Goal: Transaction & Acquisition: Purchase product/service

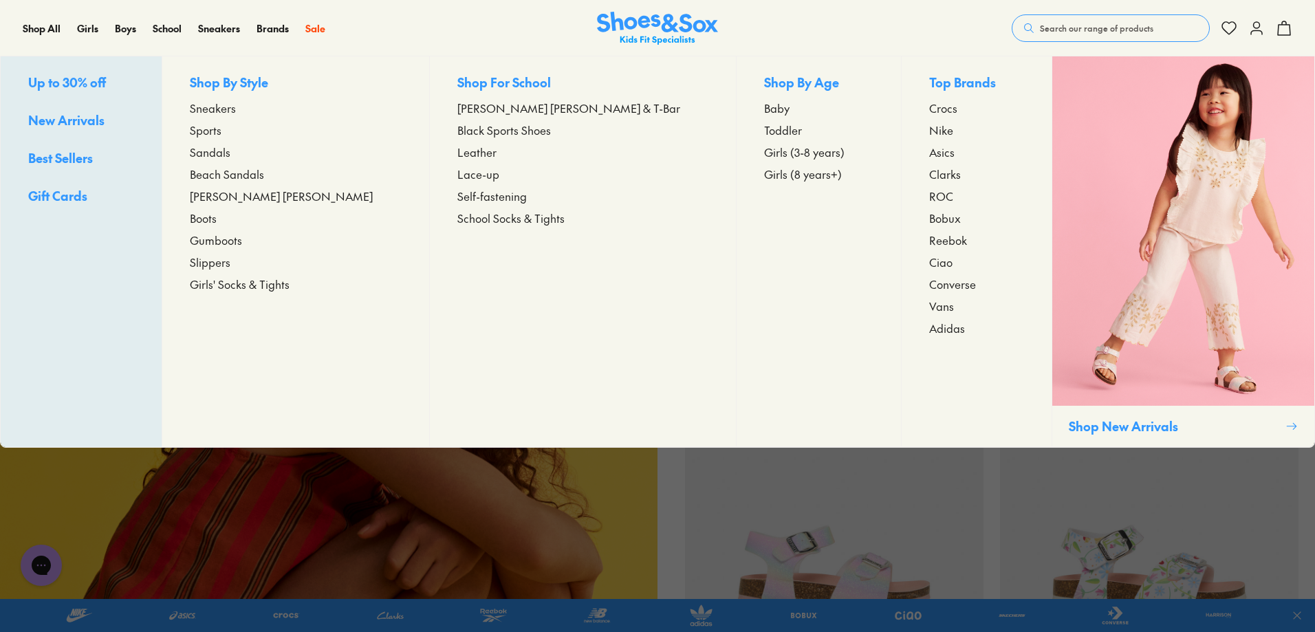
click at [264, 174] on span "Beach Sandals" at bounding box center [227, 174] width 74 height 17
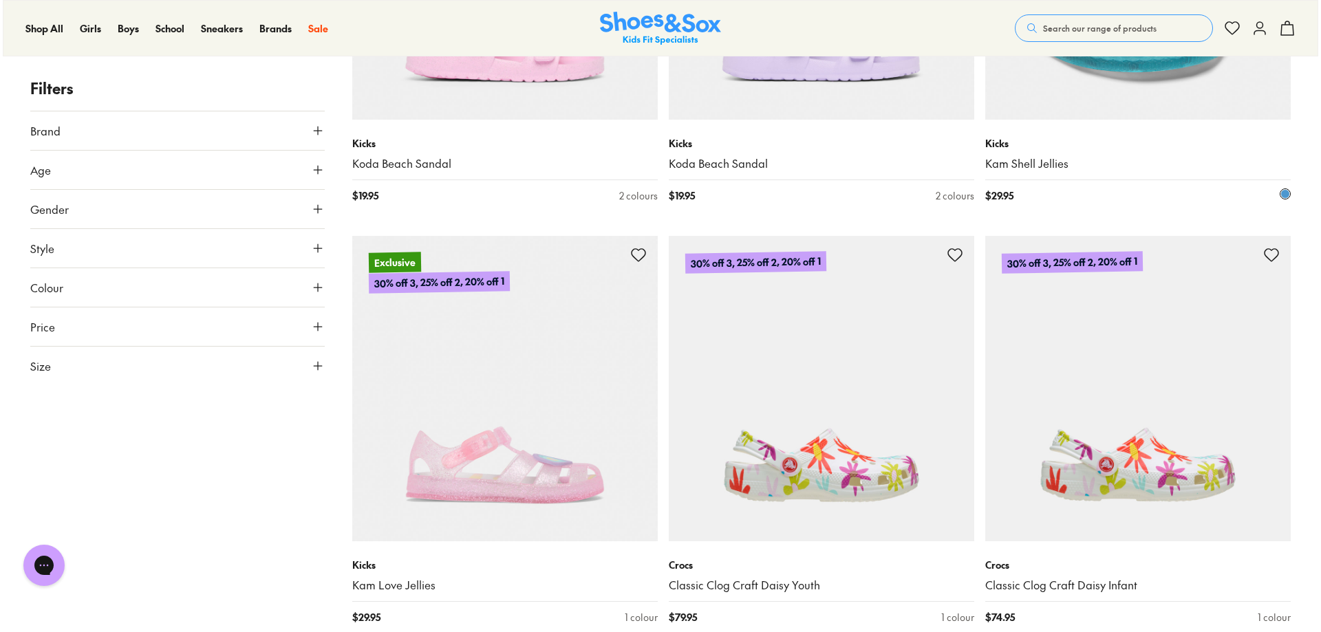
scroll to position [1310, 0]
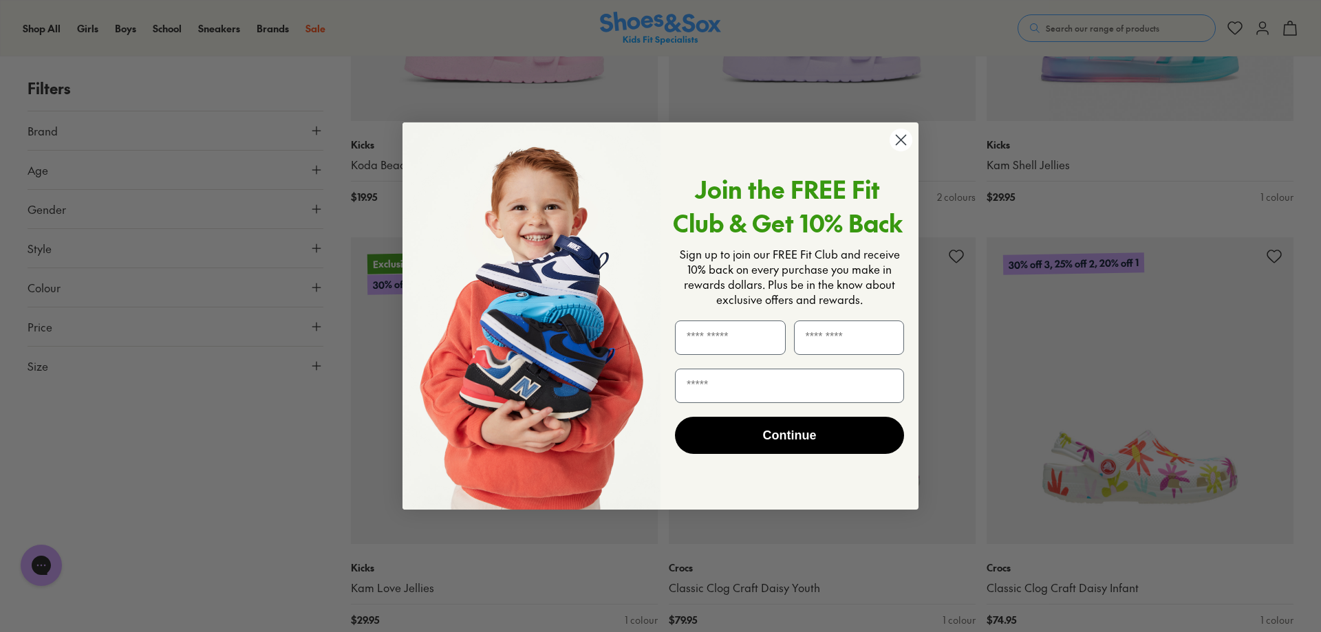
click at [897, 136] on icon "Close dialog" at bounding box center [901, 140] width 10 height 10
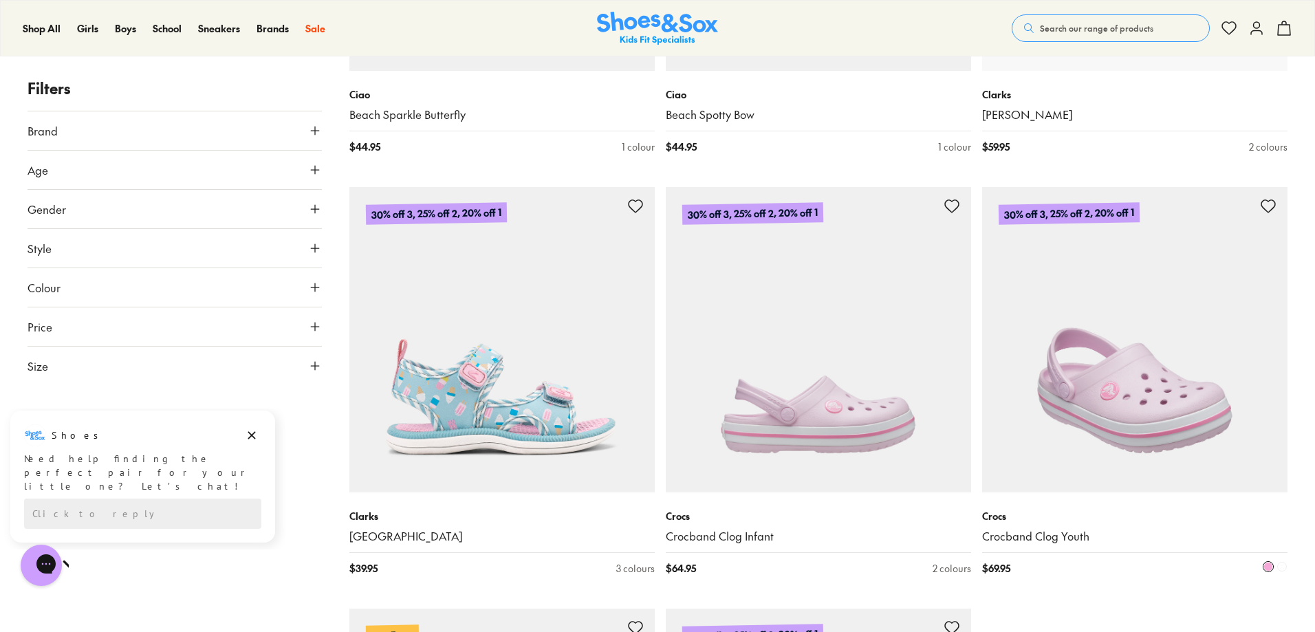
scroll to position [3920, 0]
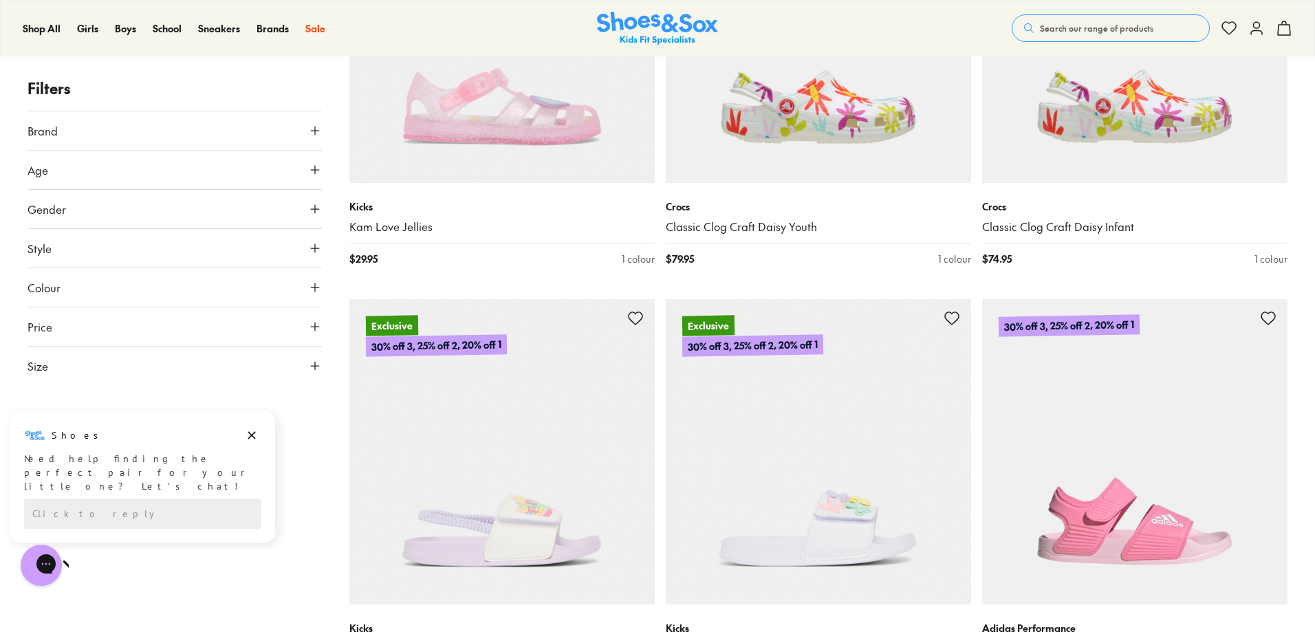
scroll to position [1444, 0]
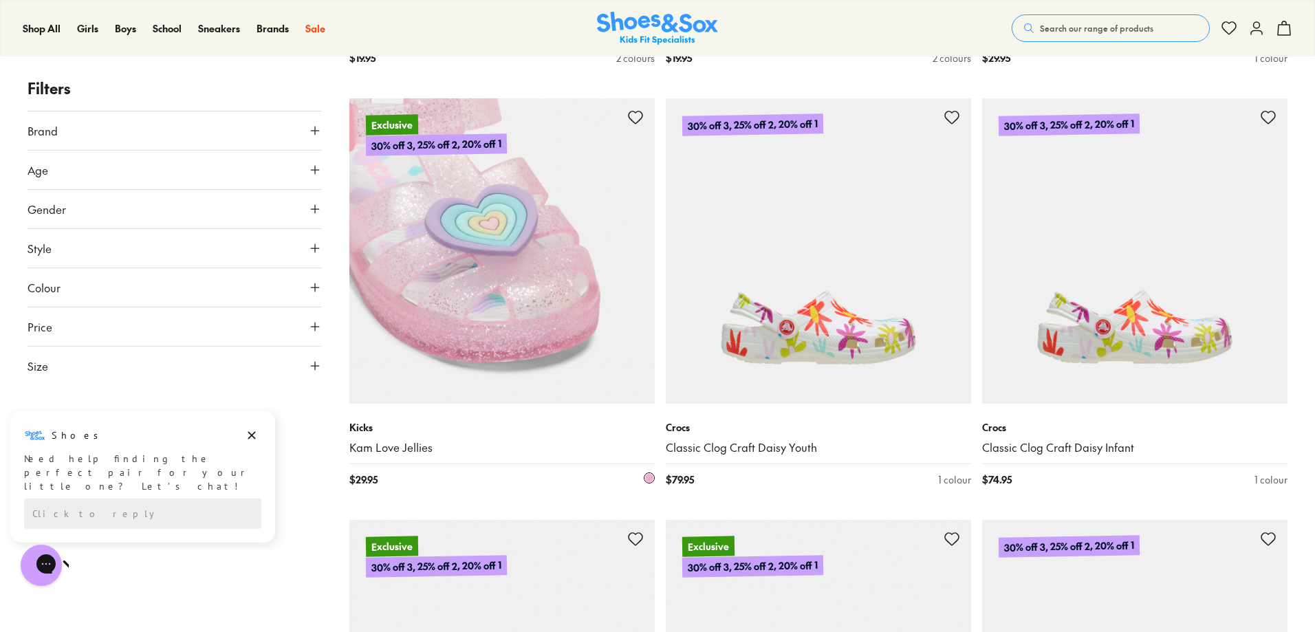
click at [448, 264] on img at bounding box center [501, 250] width 305 height 305
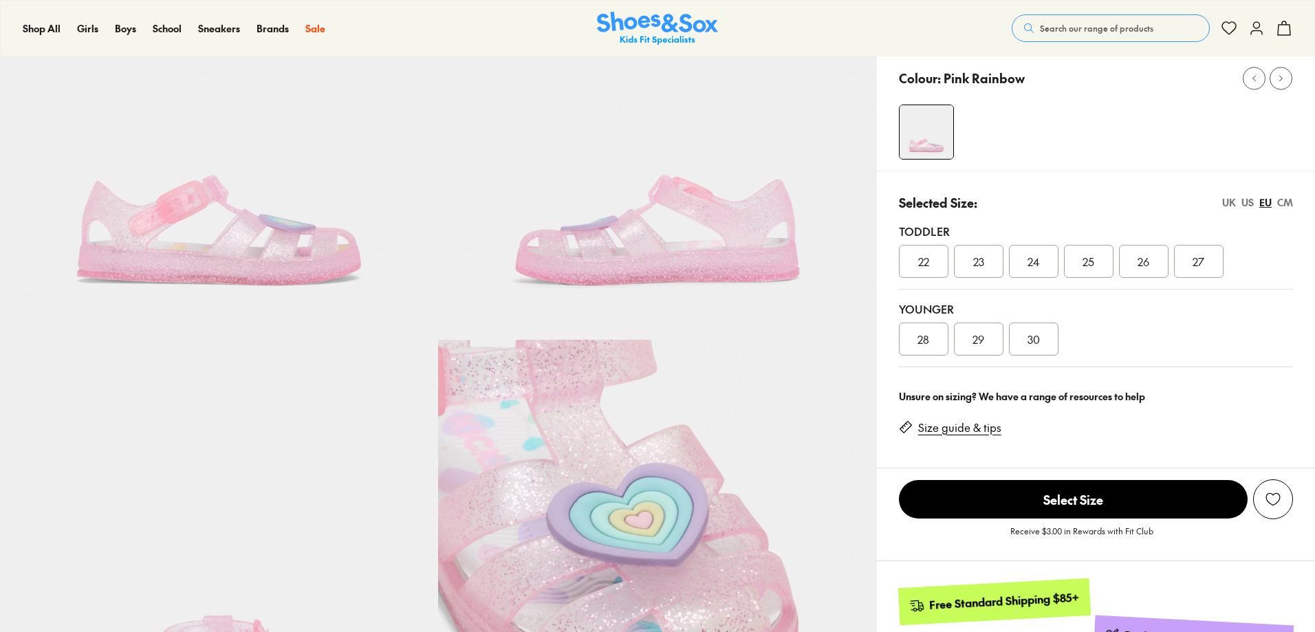
scroll to position [206, 0]
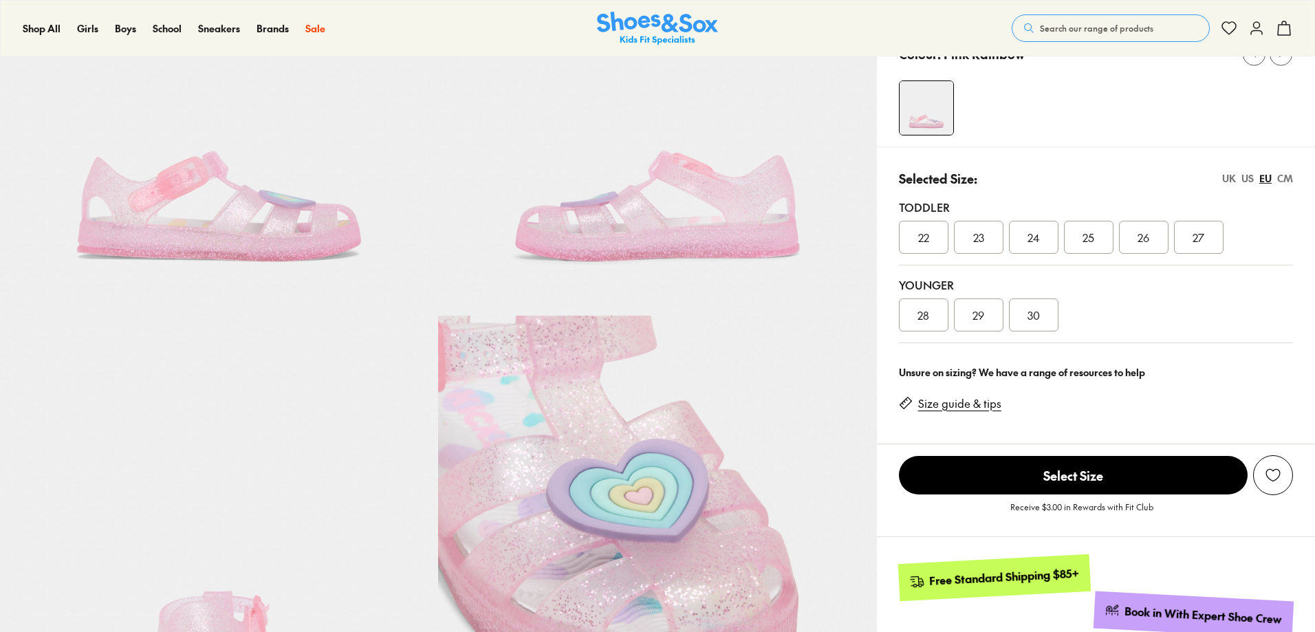
select select "*"
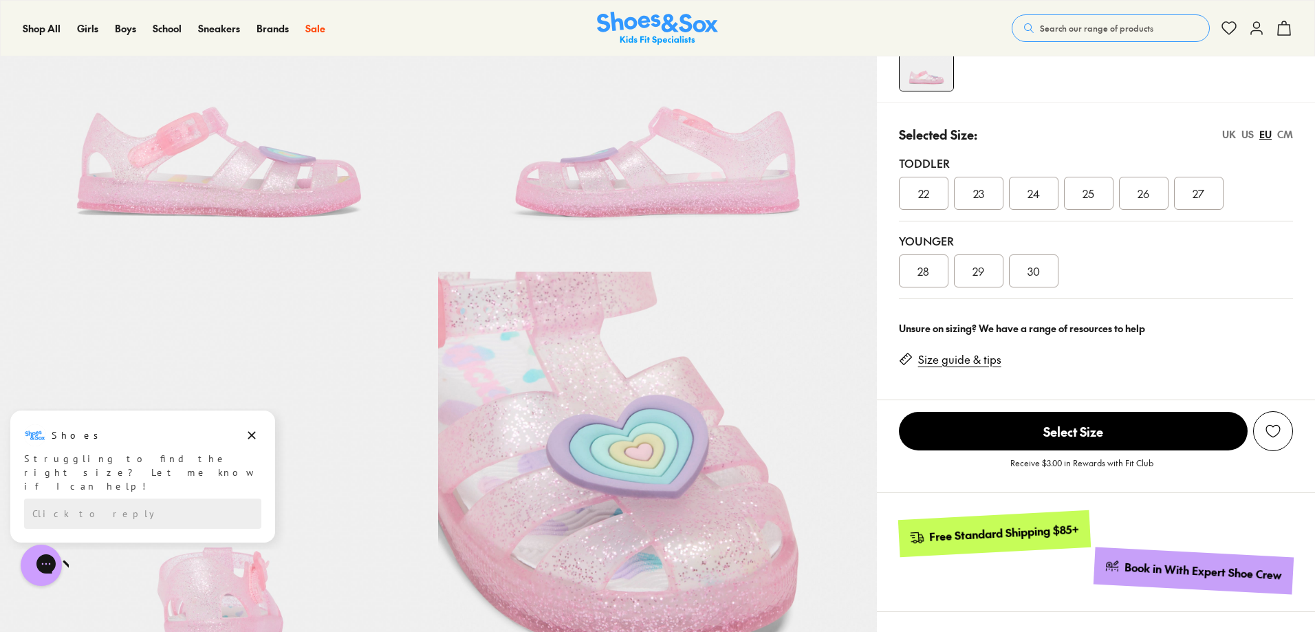
scroll to position [275, 0]
